Goal: Transaction & Acquisition: Download file/media

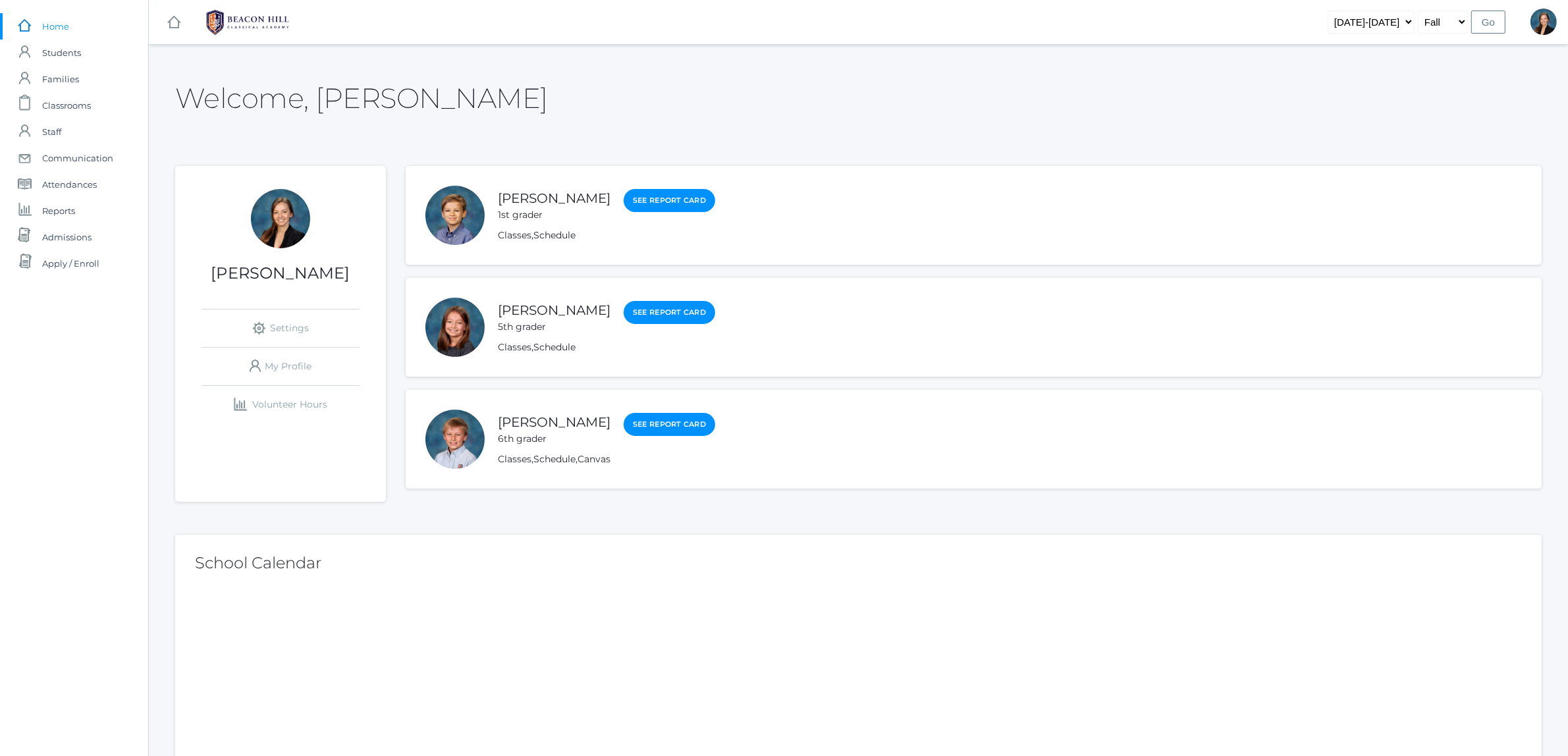
click at [536, 199] on link "[PERSON_NAME]" at bounding box center [554, 198] width 112 height 16
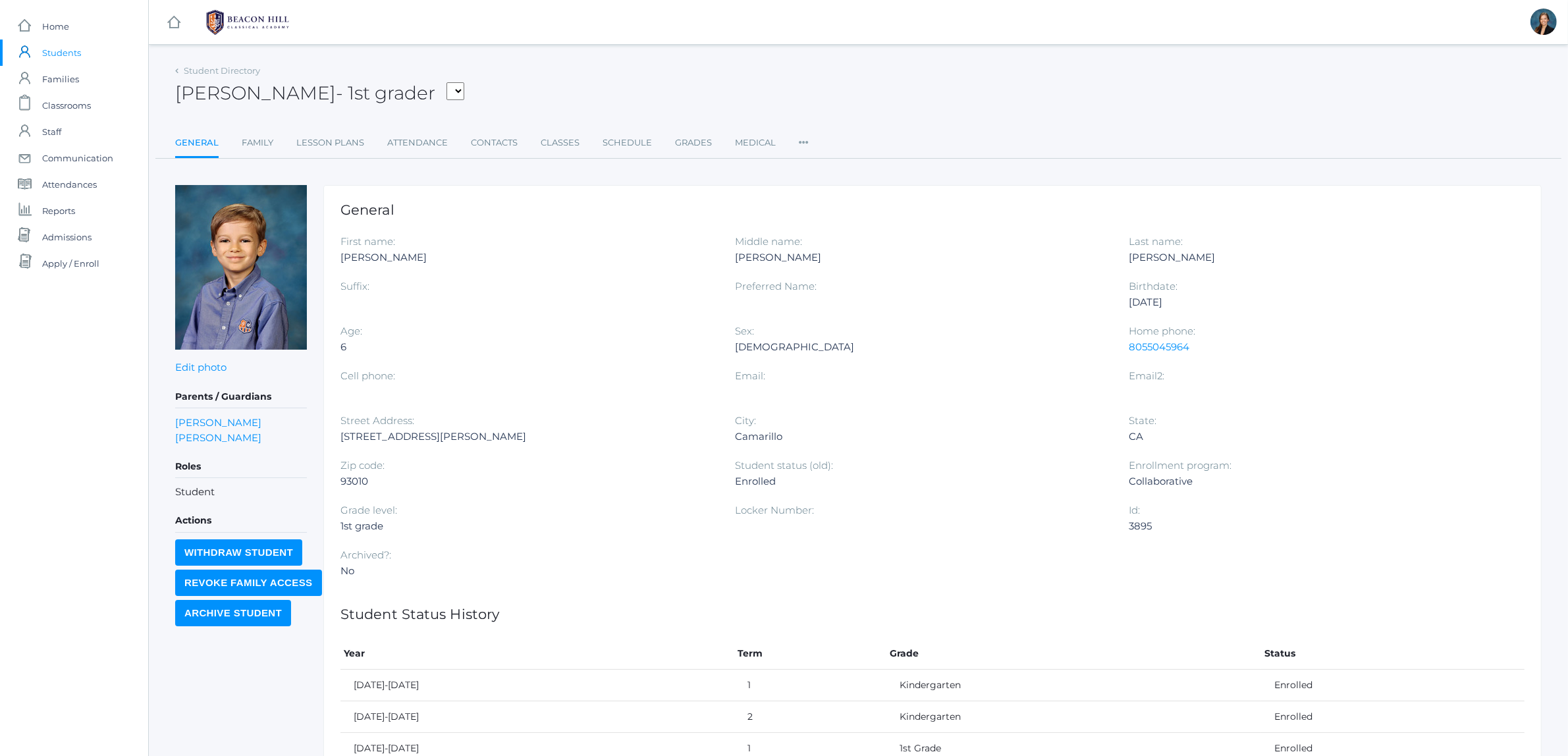
click at [328, 129] on div "Student Directory [PERSON_NAME] - 1st grader [PERSON_NAME], [PERSON_NAME], [PER…" at bounding box center [859, 110] width 1367 height 98
click at [337, 139] on link "Lesson Plans" at bounding box center [330, 143] width 68 height 26
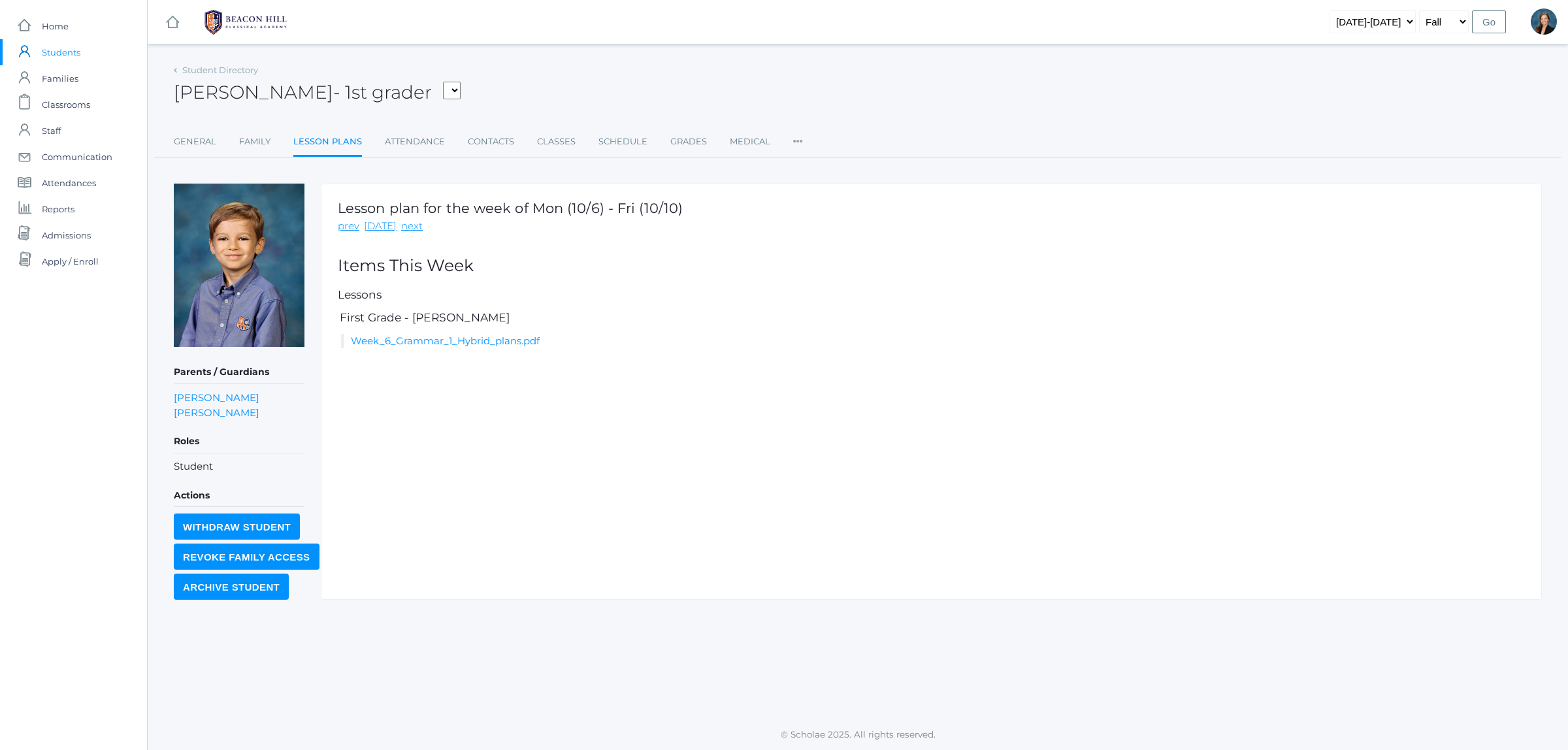
click at [439, 351] on div "Lesson plan for the week of Mon (10/6) - Fri (10/10) prev [DATE] next Items Thi…" at bounding box center [930, 392] width 1221 height 416
click at [446, 343] on link "Week_6_Grammar_1_Hybrid_plans.pdf" at bounding box center [445, 340] width 189 height 12
